Goal: Navigation & Orientation: Go to known website

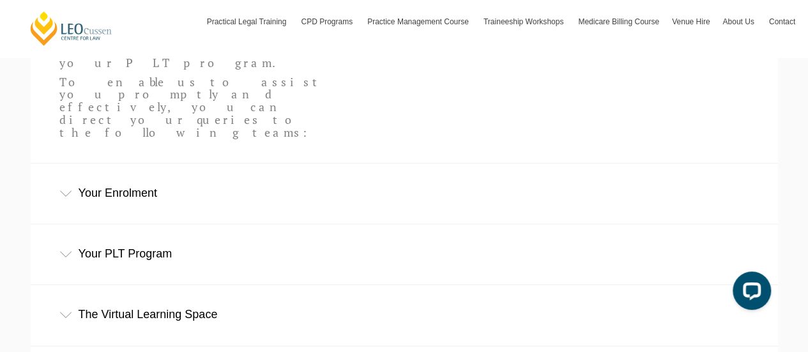
scroll to position [455, 0]
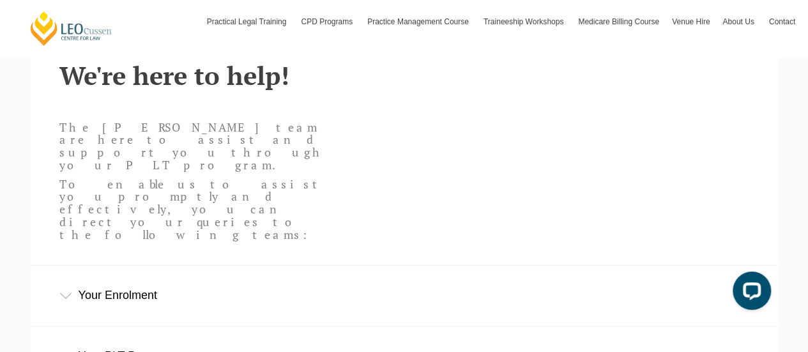
scroll to position [331, 0]
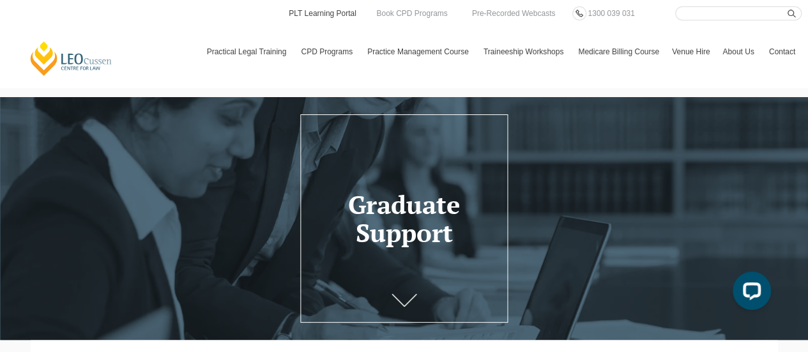
click at [334, 18] on link "PLT Learning Portal" at bounding box center [322, 13] width 70 height 14
